Goal: Task Accomplishment & Management: Use online tool/utility

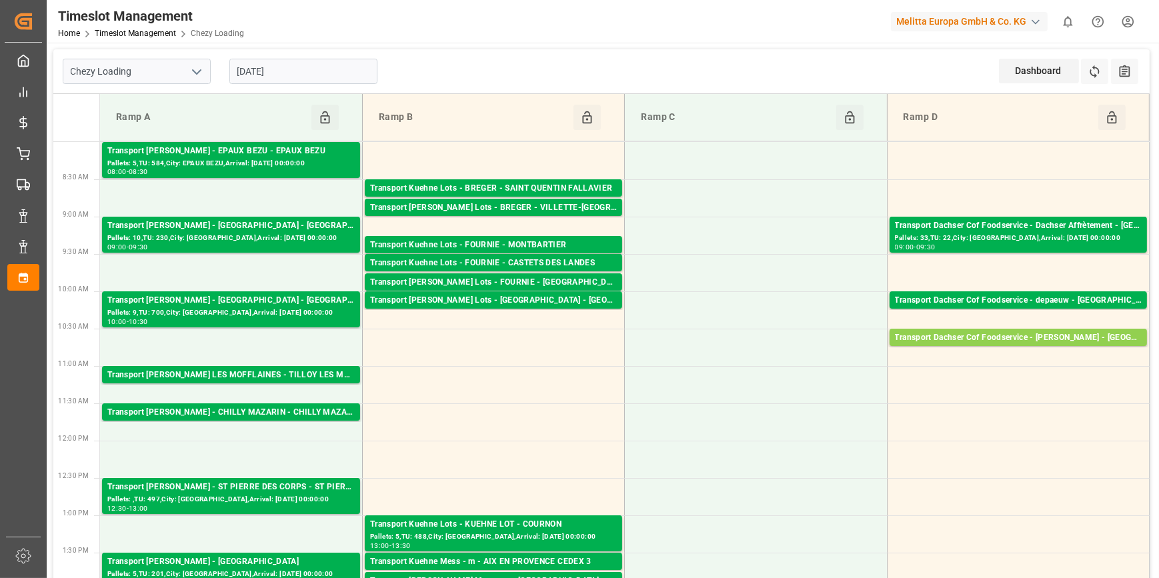
scroll to position [424, 0]
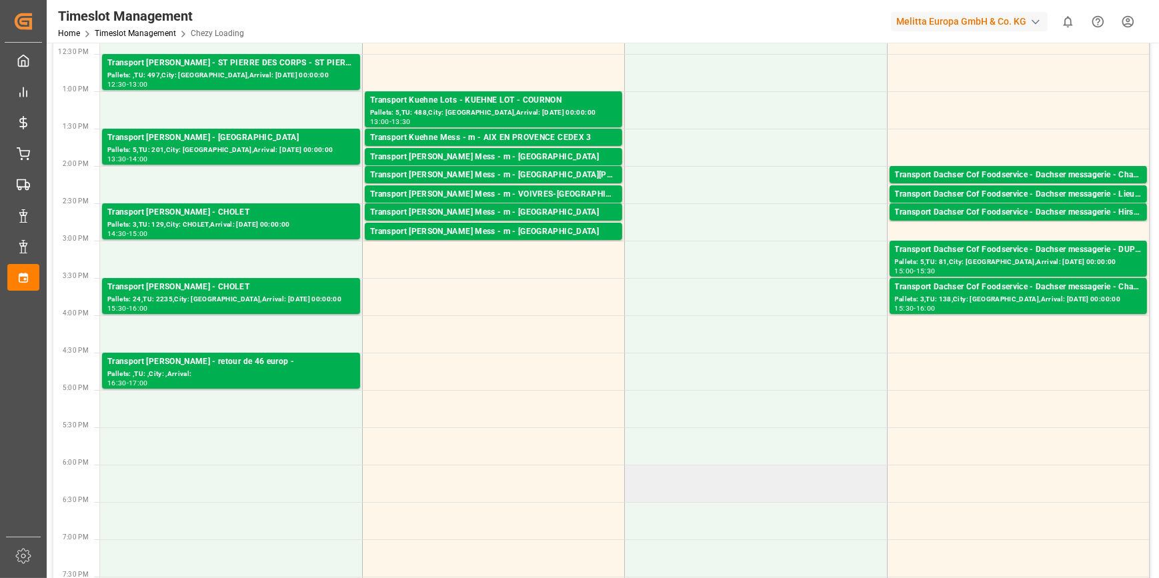
click at [764, 471] on td at bounding box center [756, 483] width 262 height 37
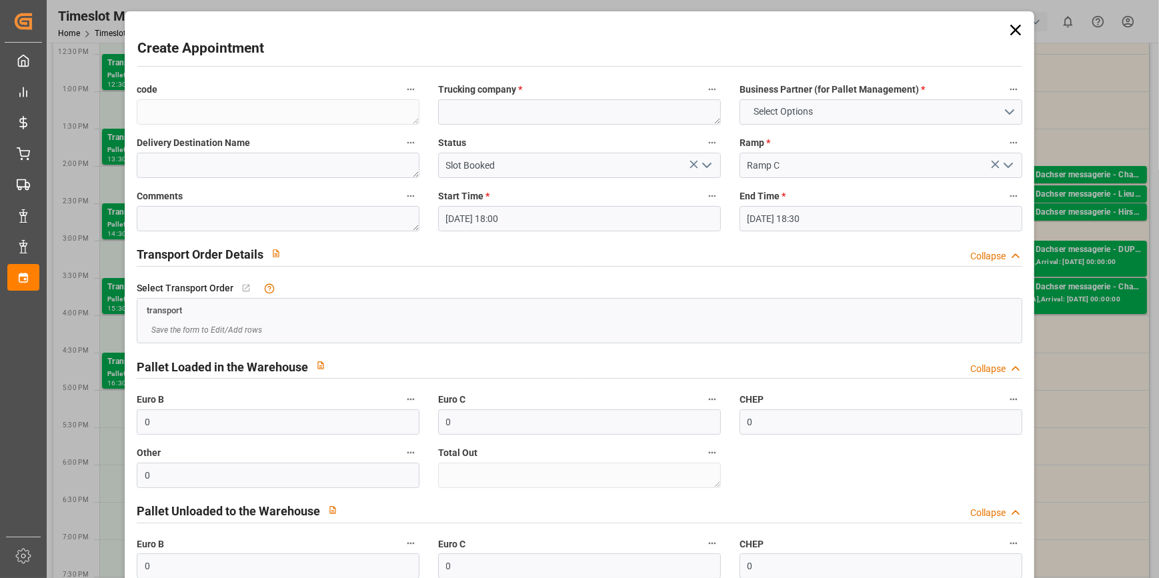
click at [1007, 29] on icon at bounding box center [1016, 30] width 19 height 19
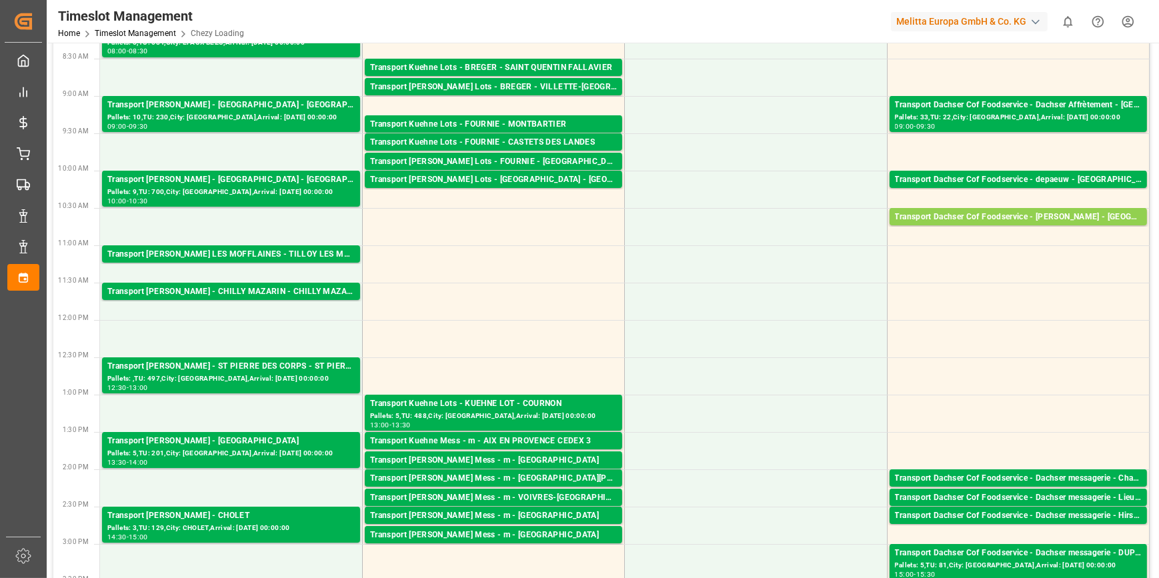
scroll to position [0, 0]
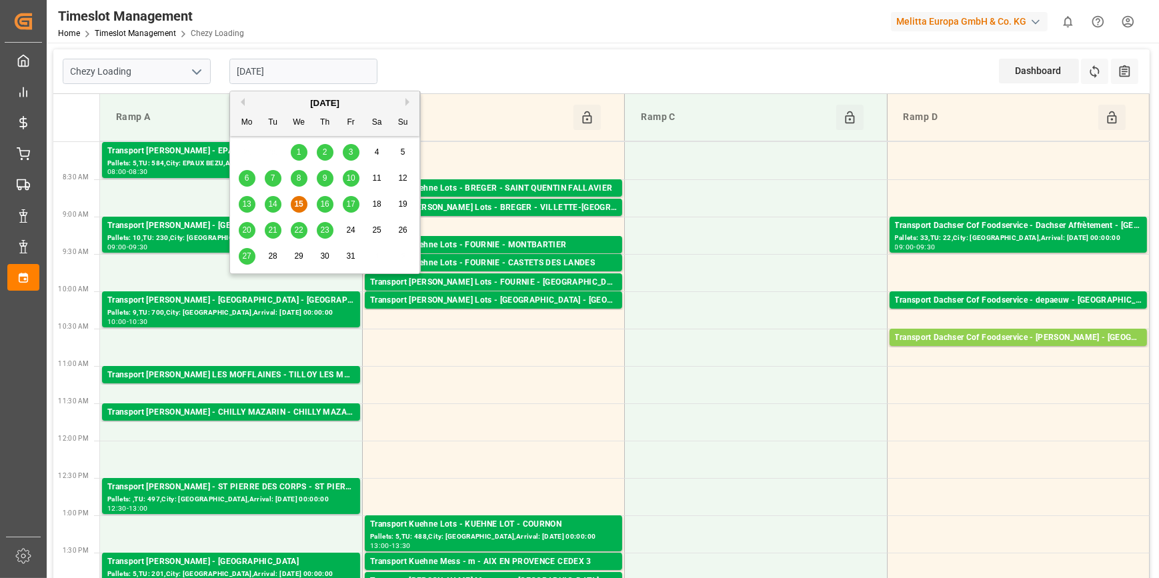
click at [307, 73] on input "[DATE]" at bounding box center [303, 71] width 148 height 25
click at [326, 200] on span "16" at bounding box center [324, 203] width 9 height 9
type input "[DATE]"
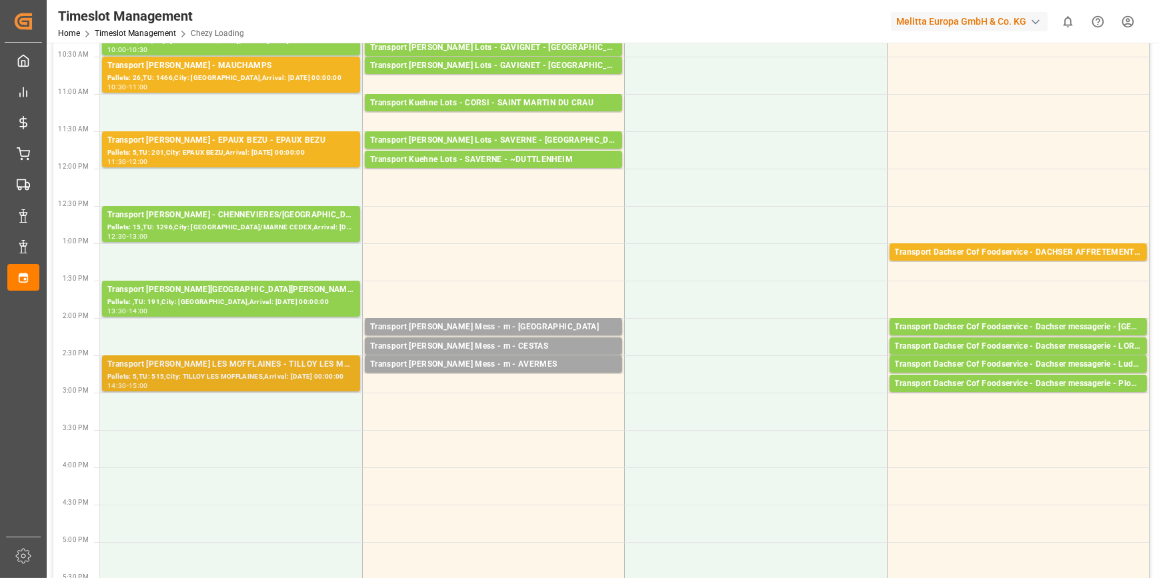
scroll to position [303, 0]
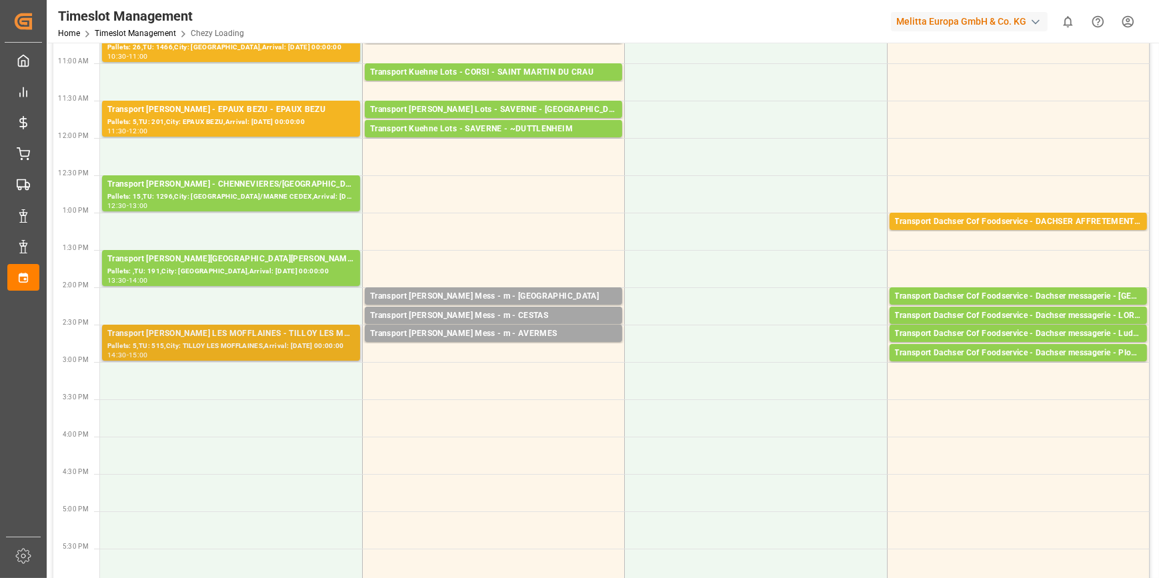
click at [235, 337] on div "Transport [PERSON_NAME] LES MOFFLAINES - TILLOY LES MOFFLAINES" at bounding box center [230, 334] width 247 height 13
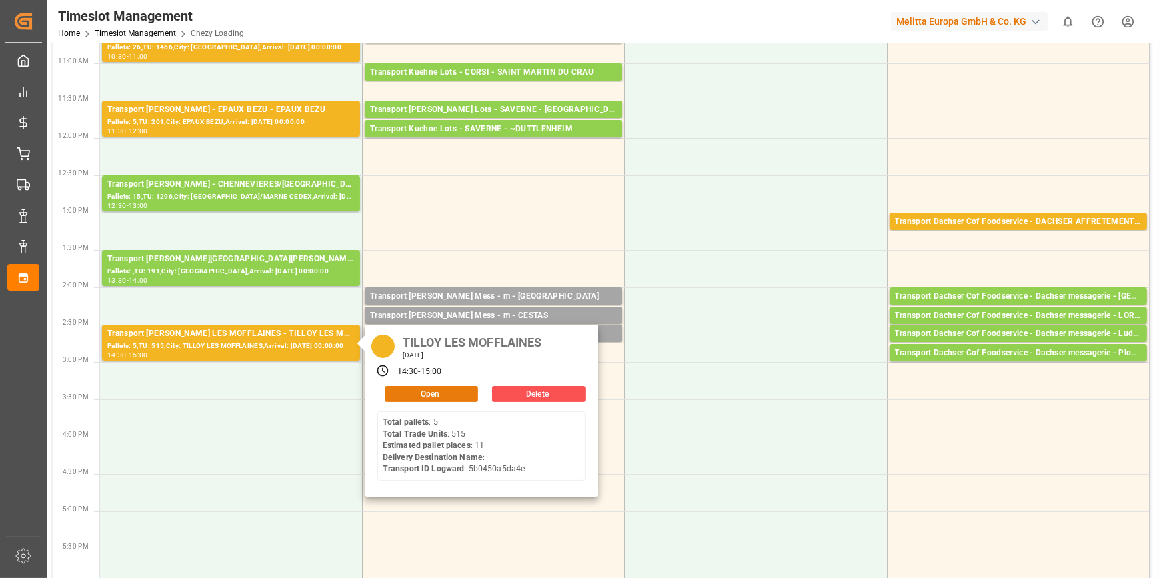
click at [427, 396] on button "Open" at bounding box center [431, 394] width 93 height 16
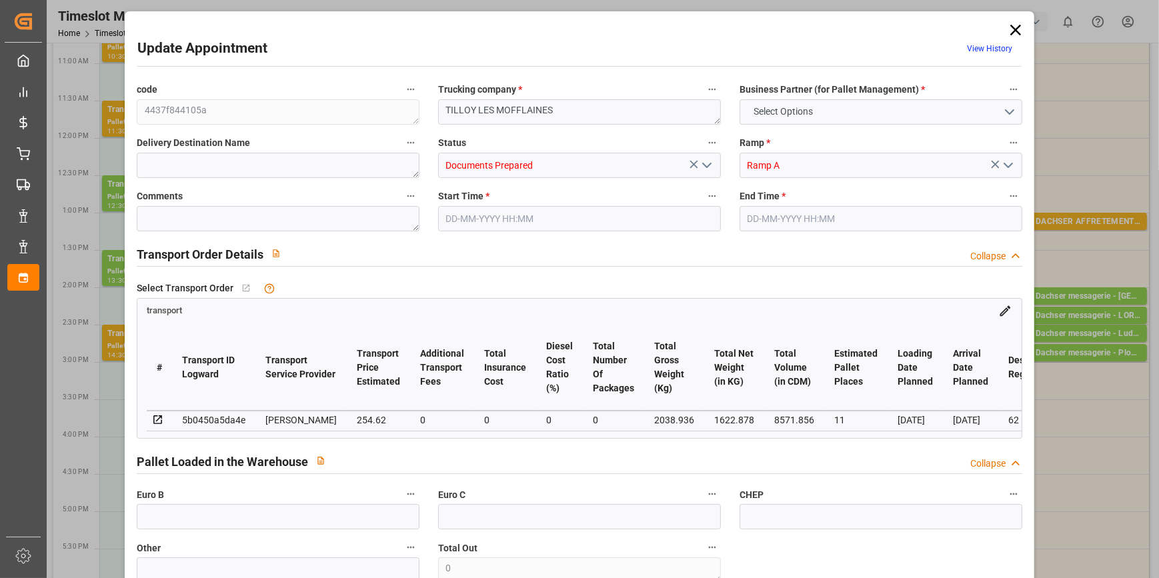
type input "11"
type input "254.62"
type input "0"
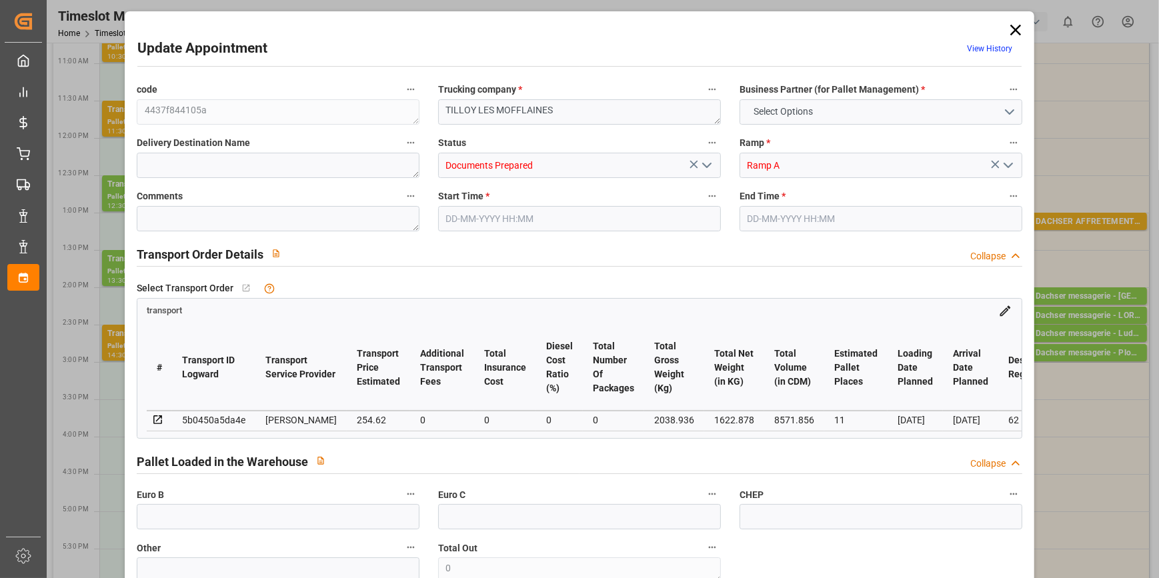
type input "246.0138"
type input "-8.6062"
type input "0"
type input "1622.878"
type input "2991.808"
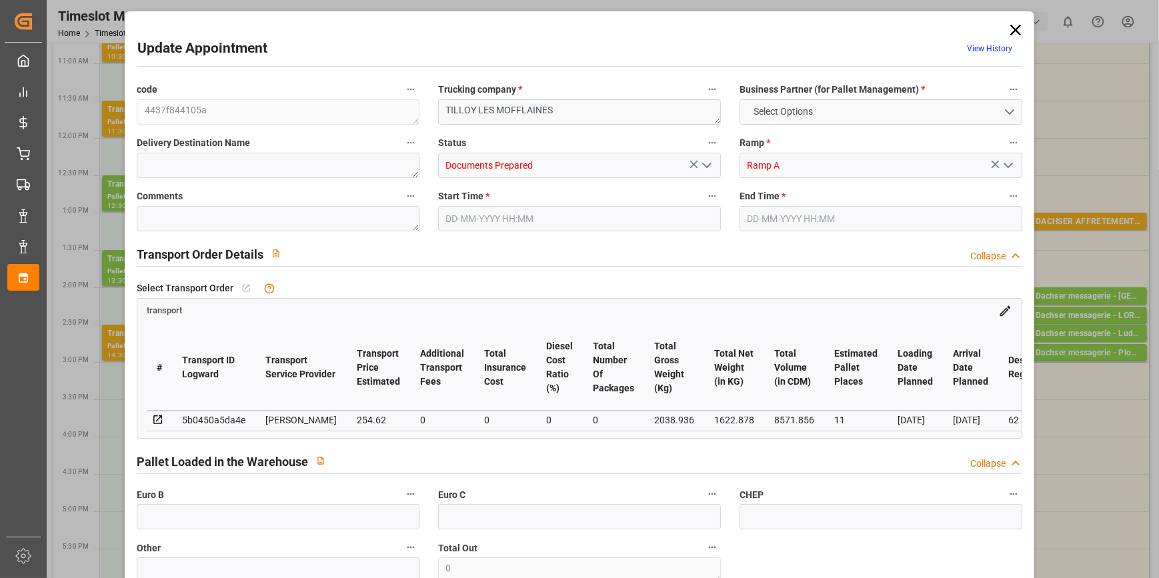
type input "8571.856"
type input "62"
type input "5"
type input "515"
type input "39"
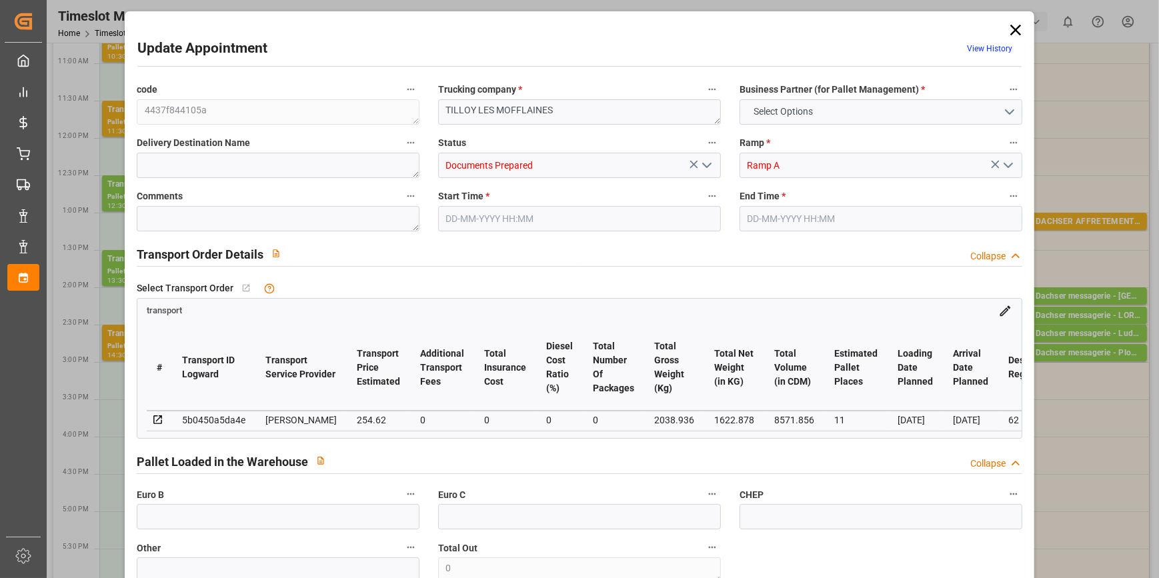
type input "101"
type input "2038.936"
type input "0"
type input "4710.8598"
type input "0"
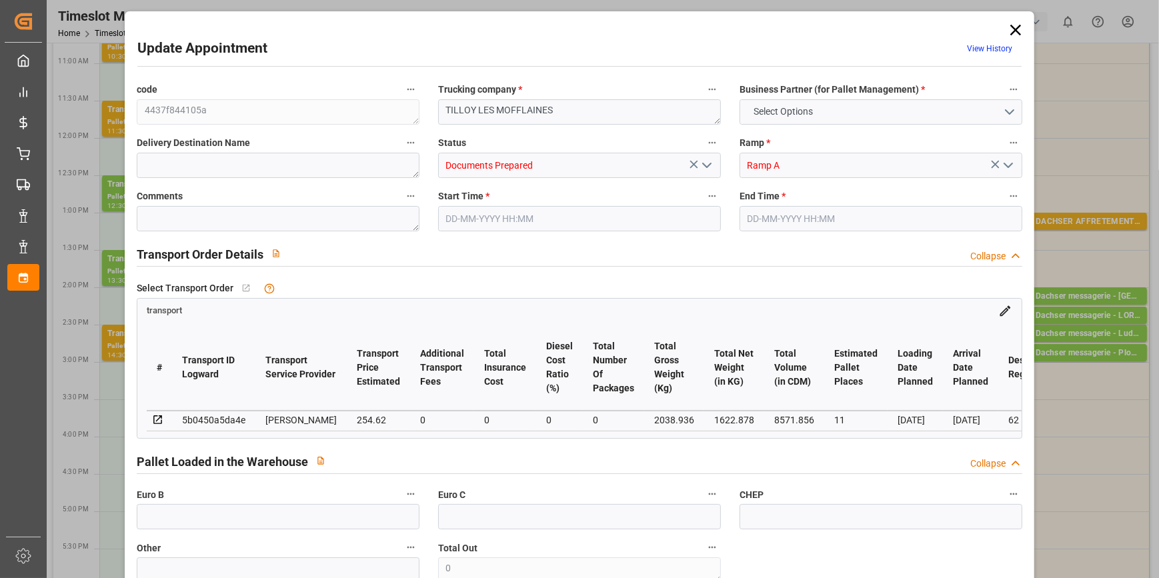
type input "0"
type input "21"
type input "35"
type input "[DATE] 14:30"
type input "[DATE] 15:00"
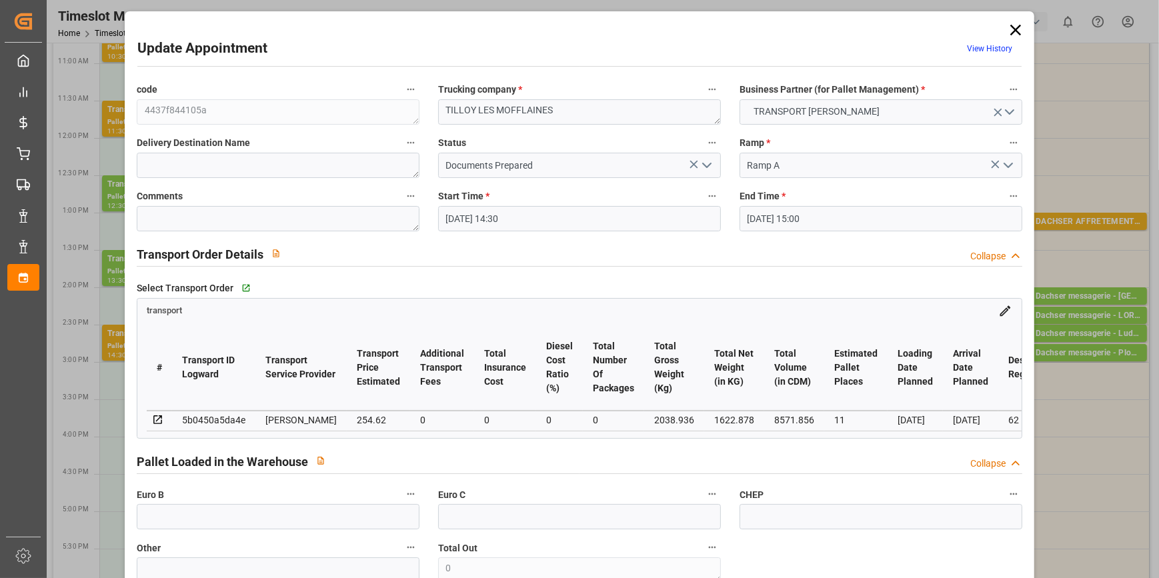
type input "[DATE] 12:06"
type input "[DATE] 11:21"
type input "[DATE]"
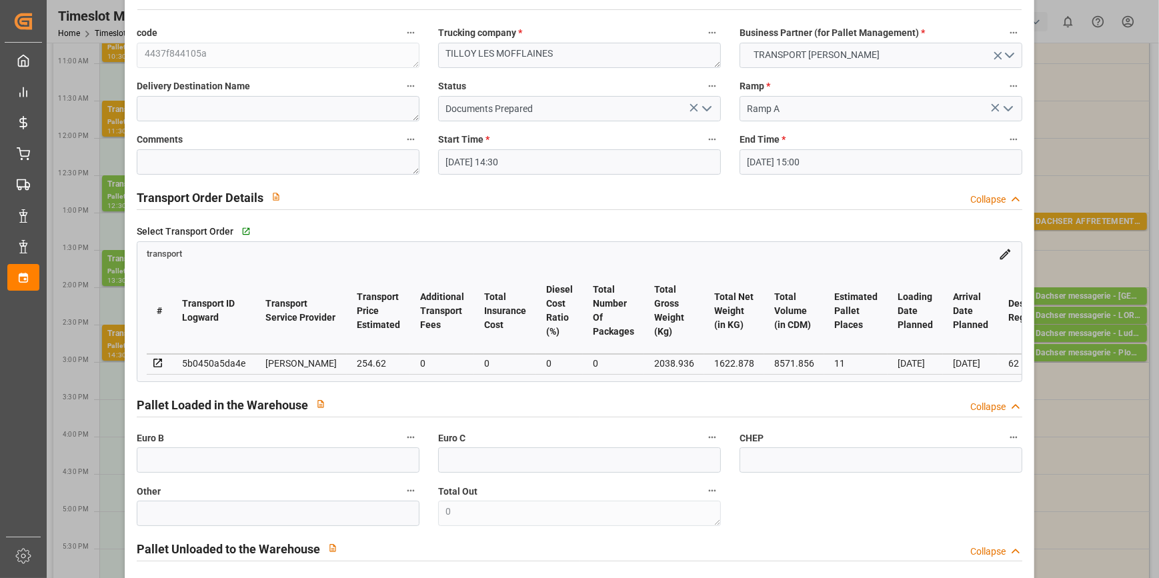
scroll to position [0, 0]
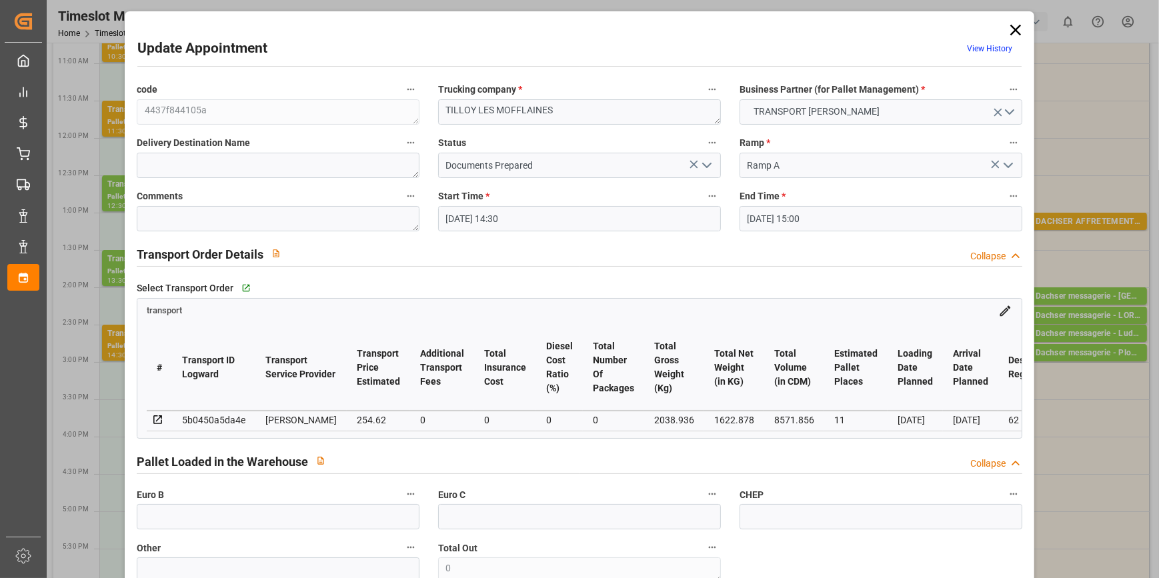
click at [707, 165] on polyline "open menu" at bounding box center [707, 165] width 8 height 4
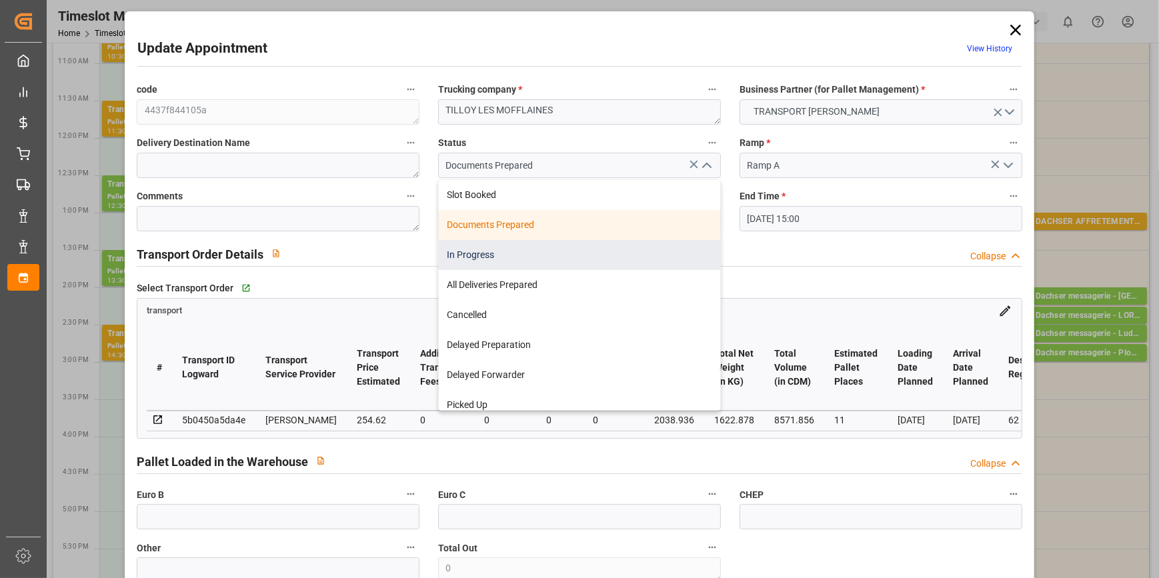
click at [471, 259] on div "In Progress" at bounding box center [579, 255] width 281 height 30
type input "In Progress"
